Goal: Browse casually: Explore the website without a specific task or goal

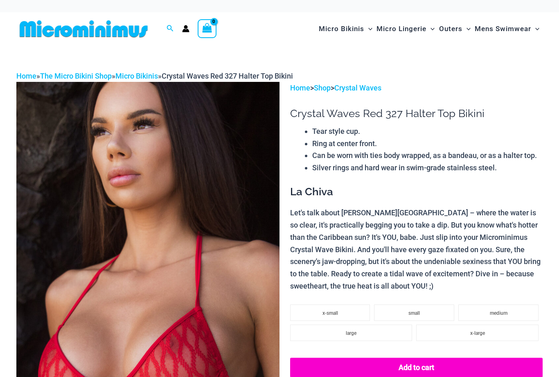
click at [188, 249] on img at bounding box center [147, 279] width 263 height 395
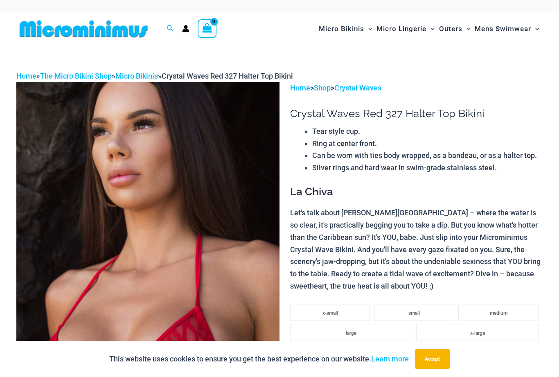
click at [154, 217] on img at bounding box center [147, 279] width 263 height 395
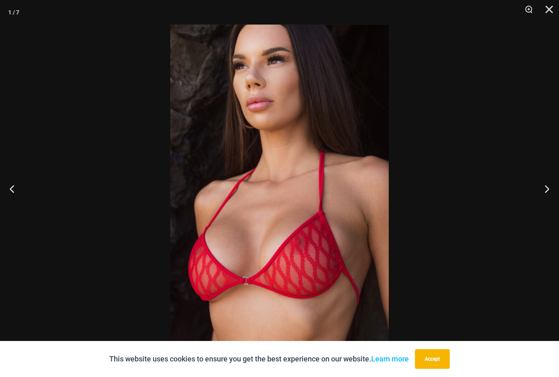
click at [543, 192] on button "Next" at bounding box center [544, 188] width 31 height 41
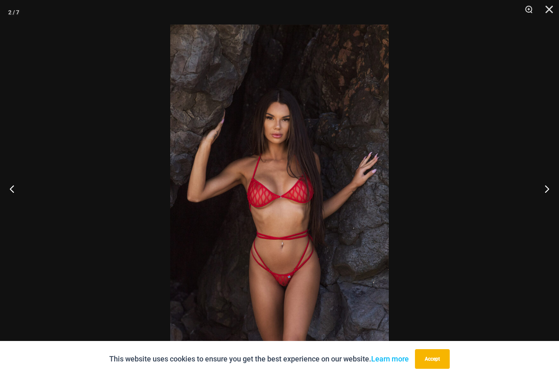
click at [542, 196] on button "Next" at bounding box center [544, 188] width 31 height 41
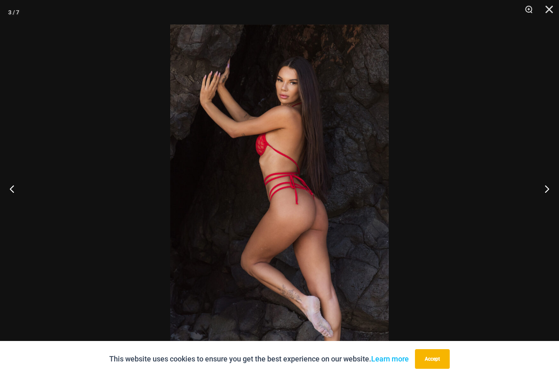
click at [541, 190] on button "Next" at bounding box center [544, 188] width 31 height 41
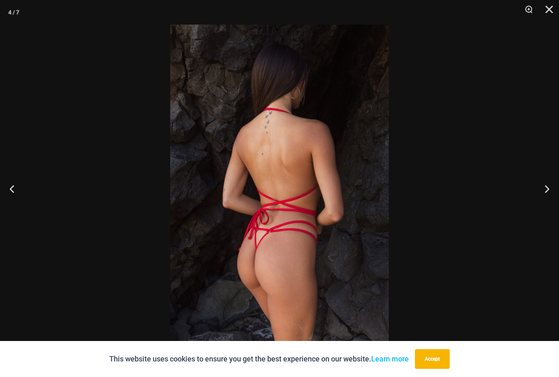
click at [543, 192] on button "Next" at bounding box center [544, 188] width 31 height 41
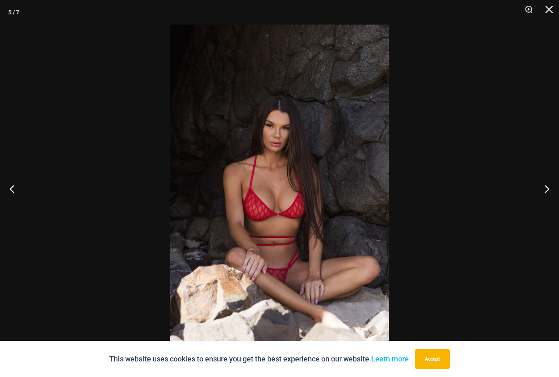
click at [544, 191] on button "Next" at bounding box center [544, 188] width 31 height 41
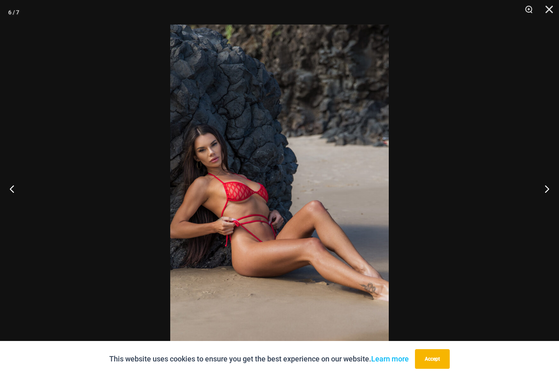
click at [545, 190] on button "Next" at bounding box center [544, 188] width 31 height 41
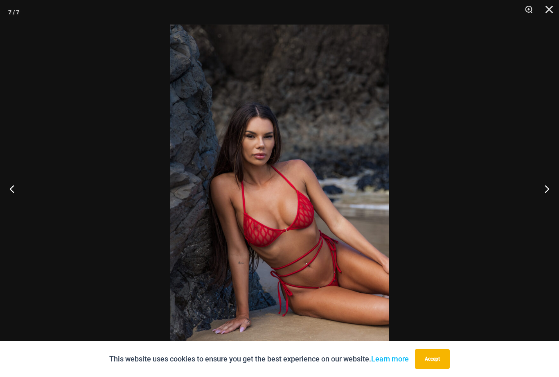
click at [550, 194] on button "Next" at bounding box center [544, 188] width 31 height 41
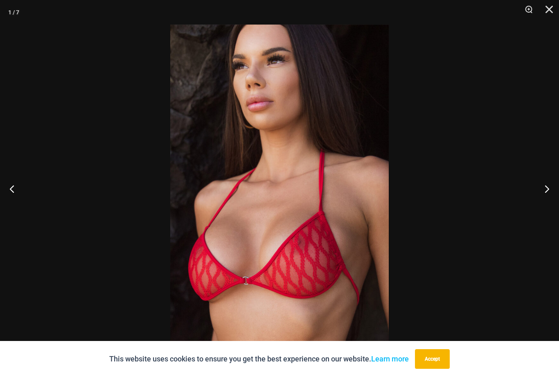
click at [548, 194] on button "Next" at bounding box center [544, 188] width 31 height 41
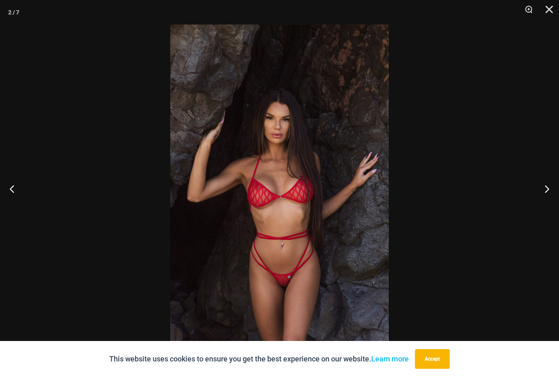
click at [547, 195] on button "Next" at bounding box center [544, 188] width 31 height 41
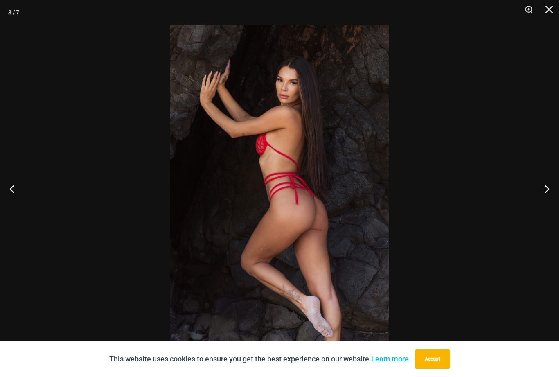
click at [546, 197] on button "Next" at bounding box center [544, 188] width 31 height 41
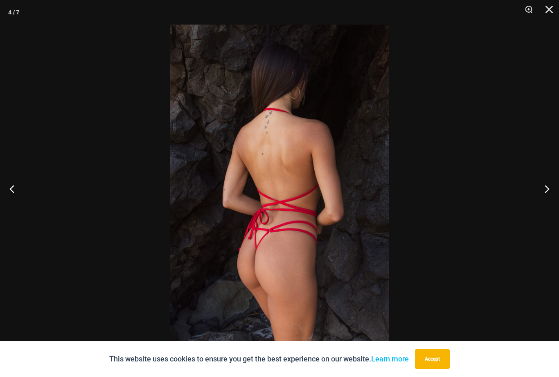
click at [550, 18] on button "Close" at bounding box center [546, 12] width 20 height 25
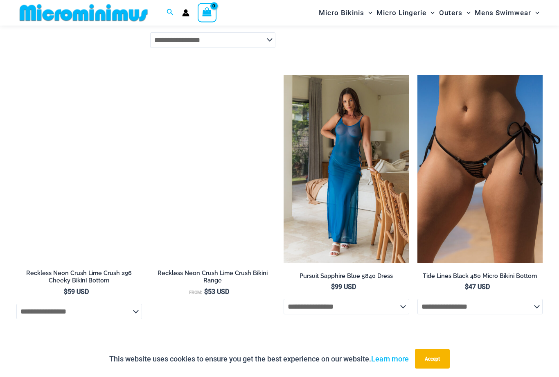
scroll to position [1808, 0]
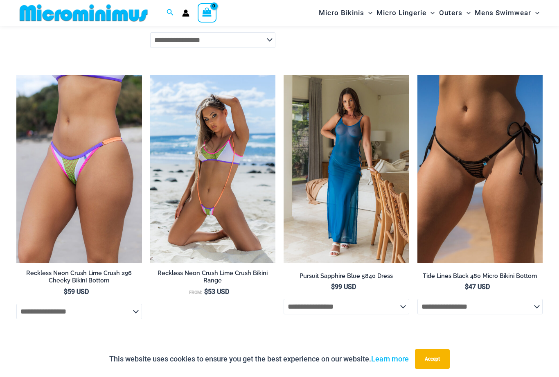
click at [418, 75] on img at bounding box center [418, 75] width 0 height 0
